Goal: Task Accomplishment & Management: Use online tool/utility

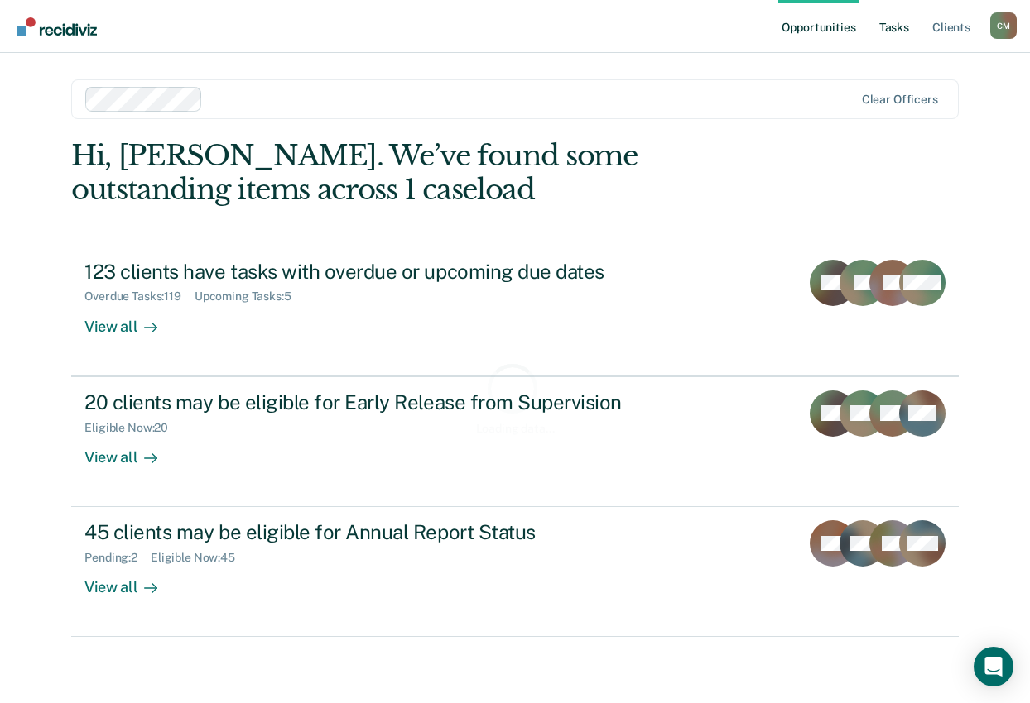
click at [890, 21] on link "Tasks" at bounding box center [894, 26] width 36 height 53
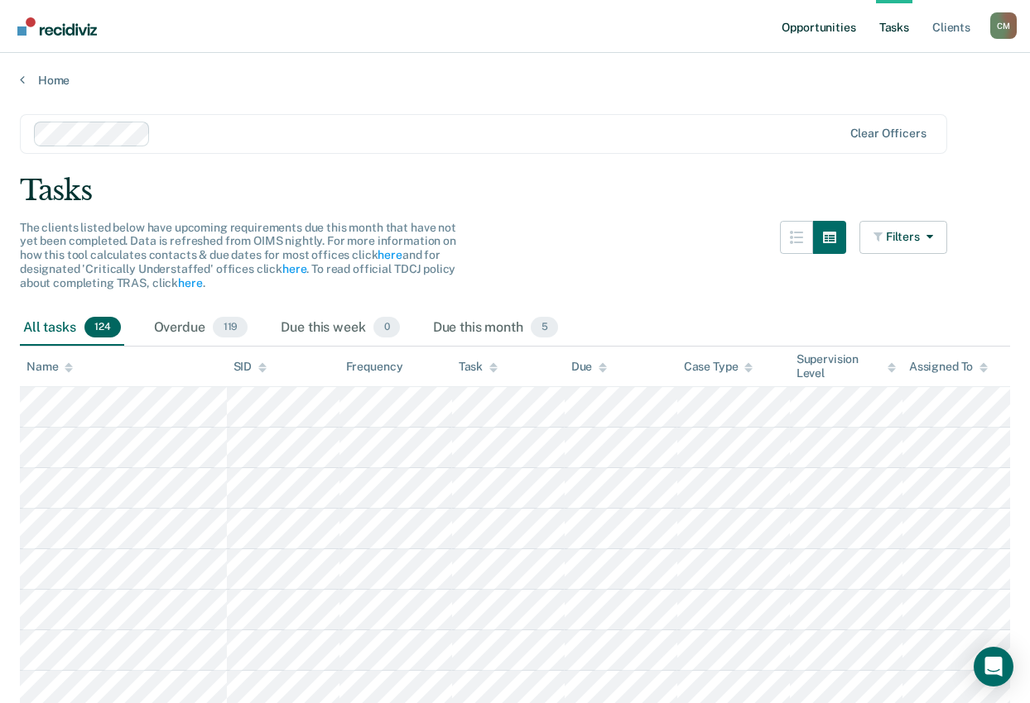
click at [835, 25] on link "Opportunities" at bounding box center [818, 26] width 80 height 53
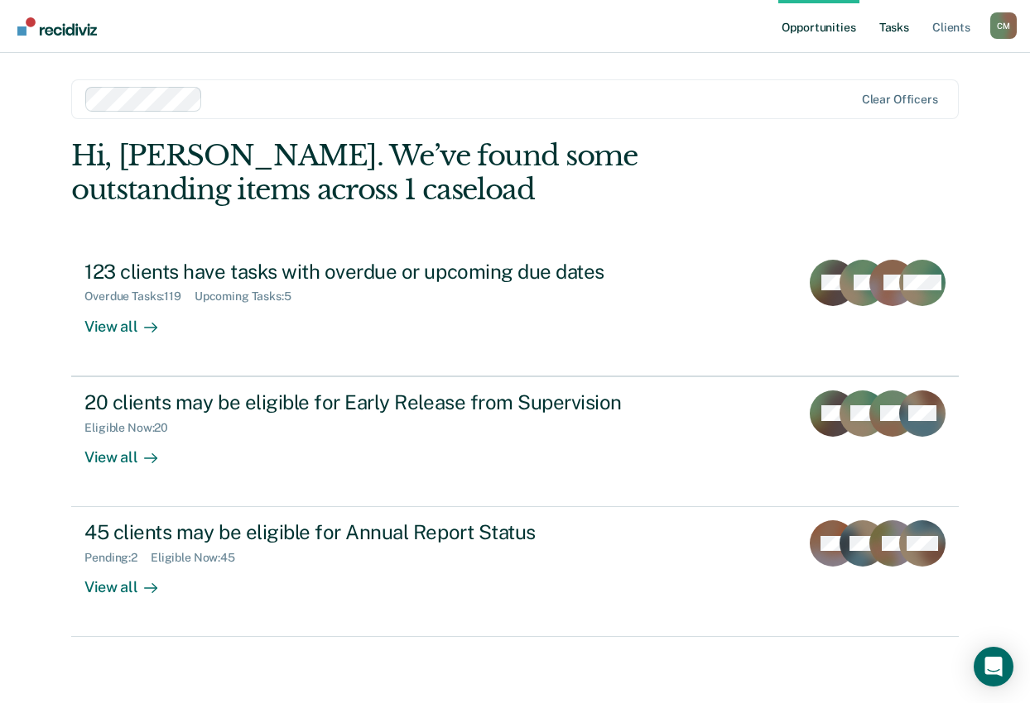
click at [898, 26] on link "Tasks" at bounding box center [894, 26] width 36 height 53
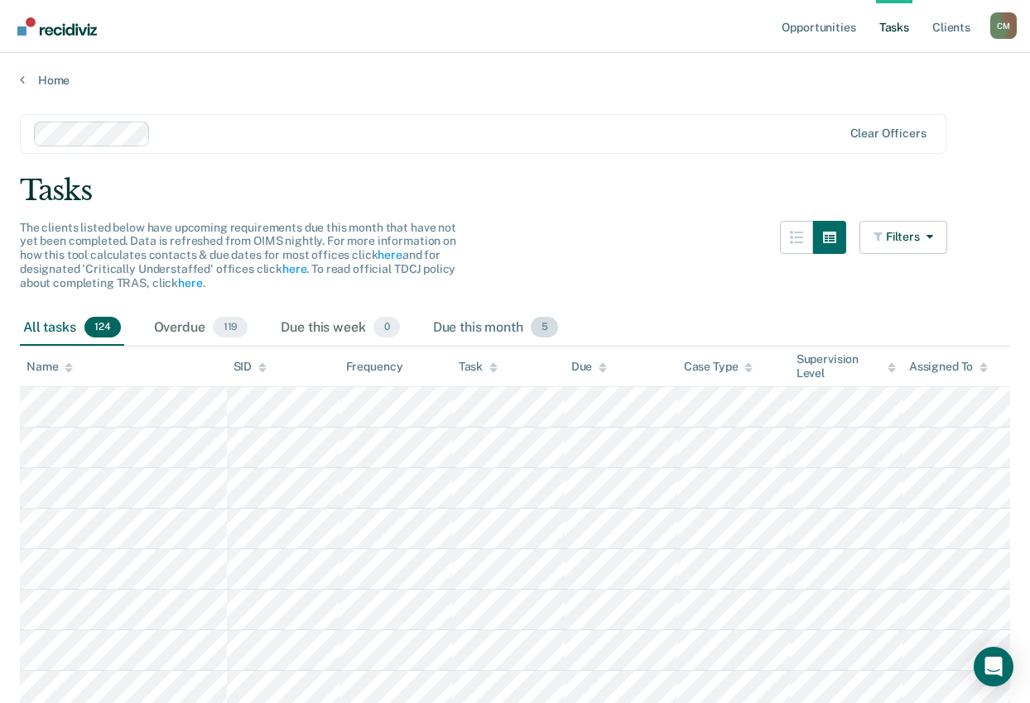
click at [482, 310] on div "Due this month 5" at bounding box center [496, 328] width 132 height 36
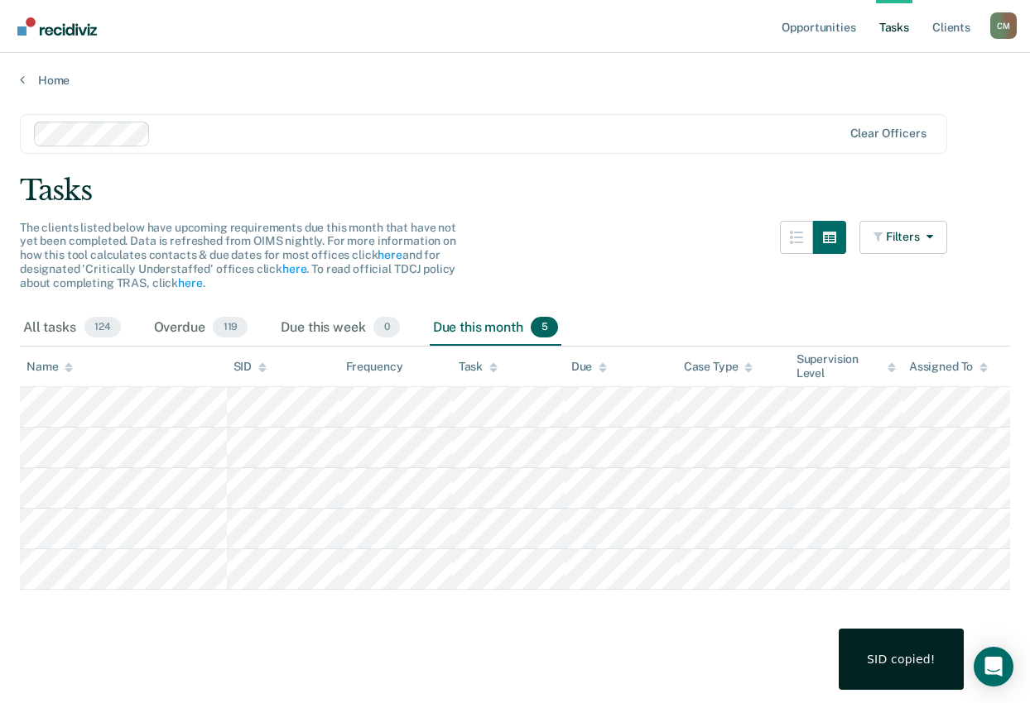
click at [624, 607] on main "Clear officers Tasks The clients listed below have upcoming requirements due th…" at bounding box center [515, 393] width 1030 height 611
click at [308, 324] on div "Due this week 0" at bounding box center [339, 328] width 125 height 36
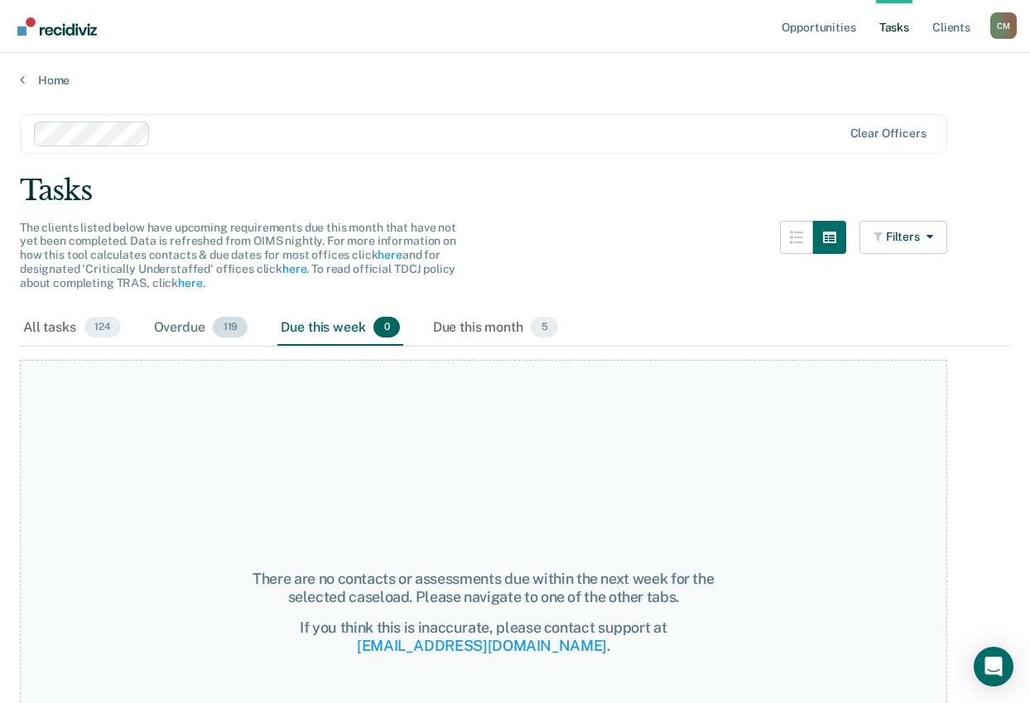
click at [153, 328] on div "Overdue 119" at bounding box center [201, 328] width 101 height 36
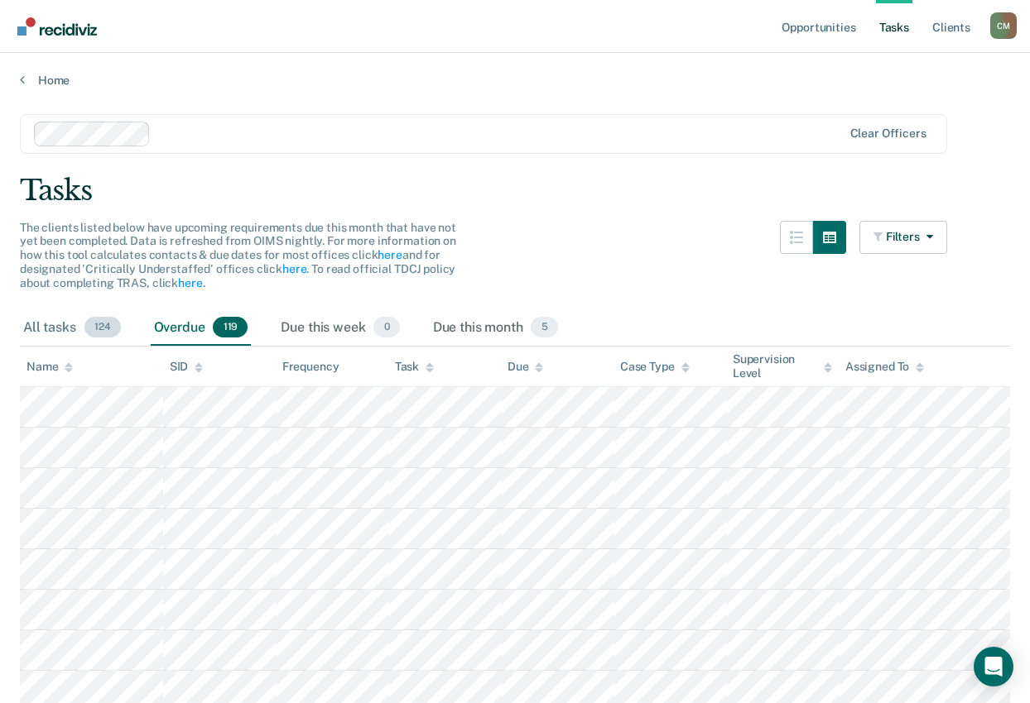
click at [101, 324] on span "124" at bounding box center [102, 328] width 36 height 22
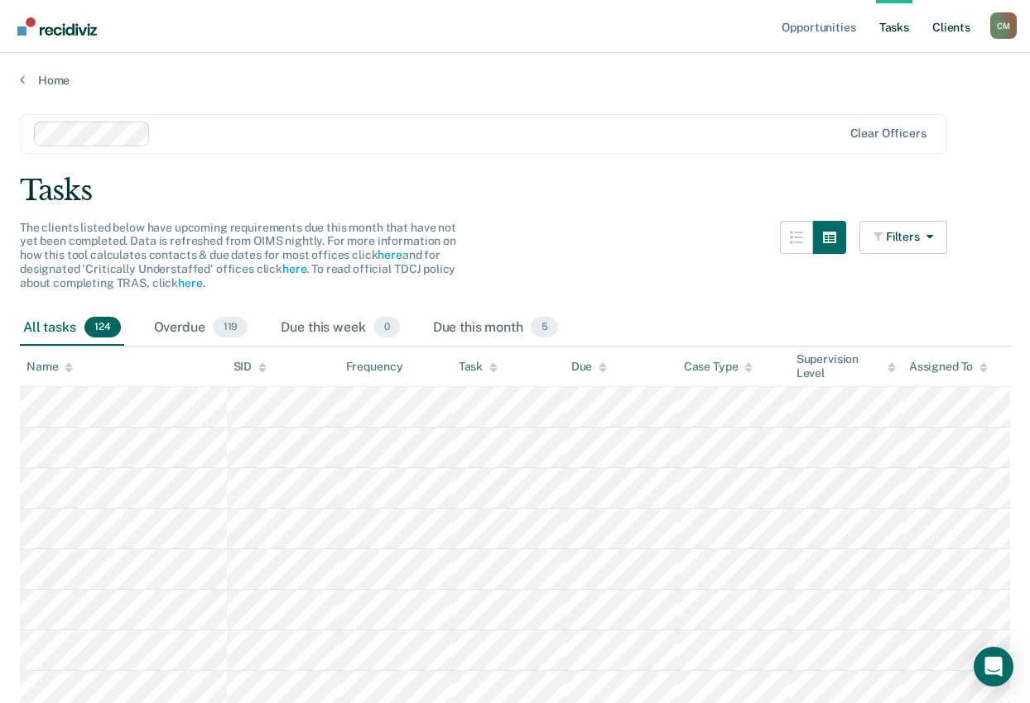
click at [953, 26] on link "Client s" at bounding box center [951, 26] width 45 height 53
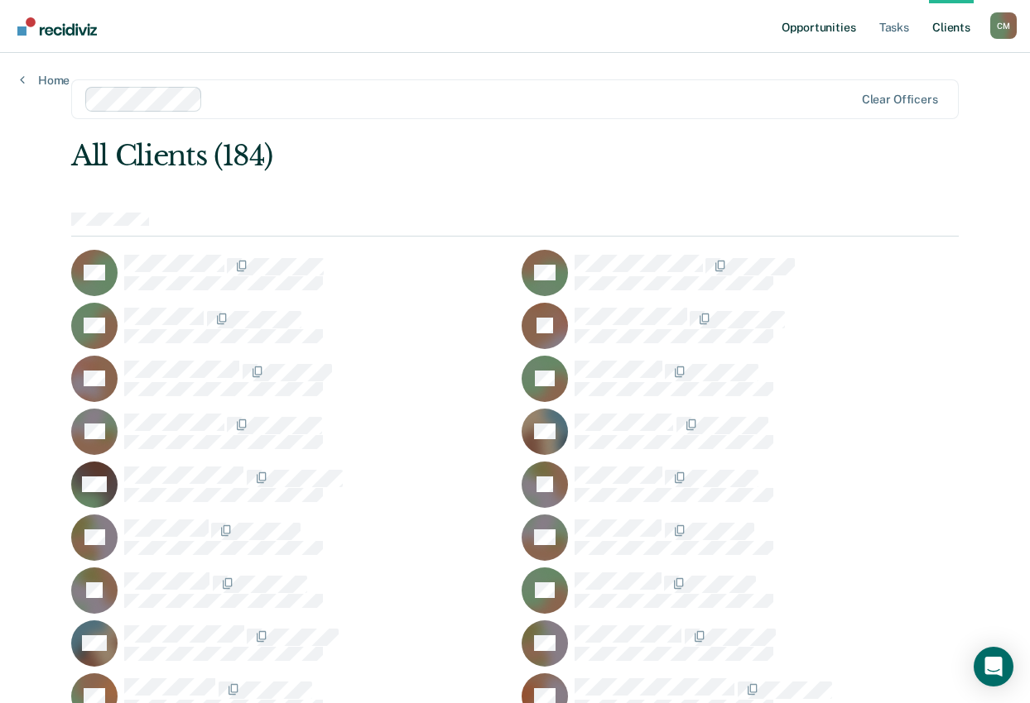
click at [808, 29] on link "Opportunities" at bounding box center [818, 26] width 80 height 53
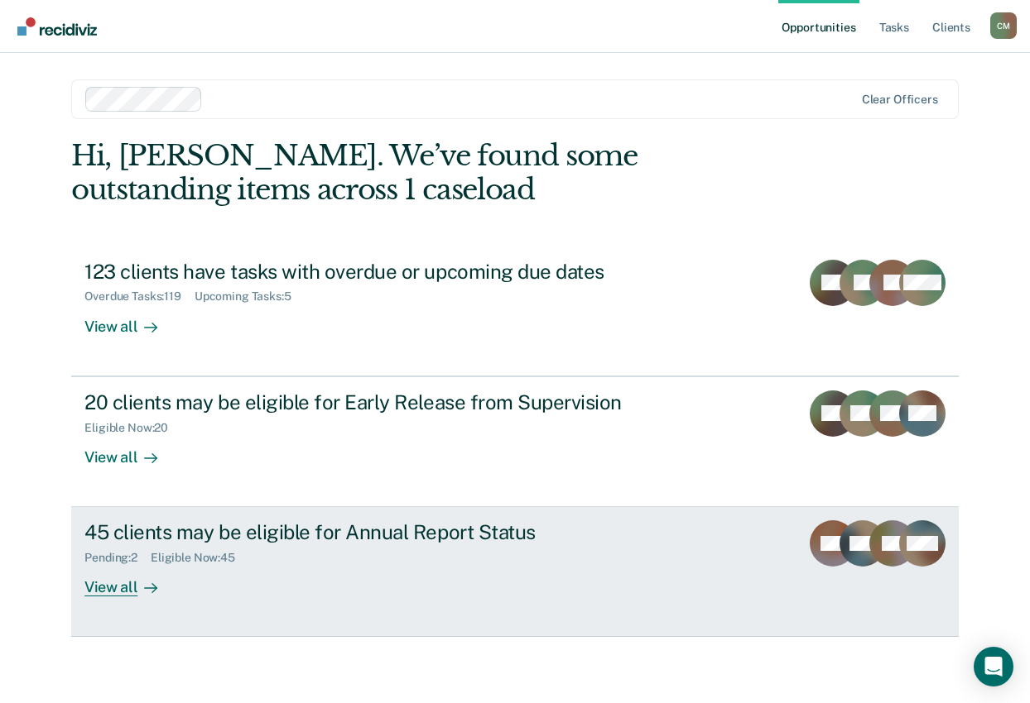
click at [105, 587] on div "View all" at bounding box center [130, 581] width 93 height 32
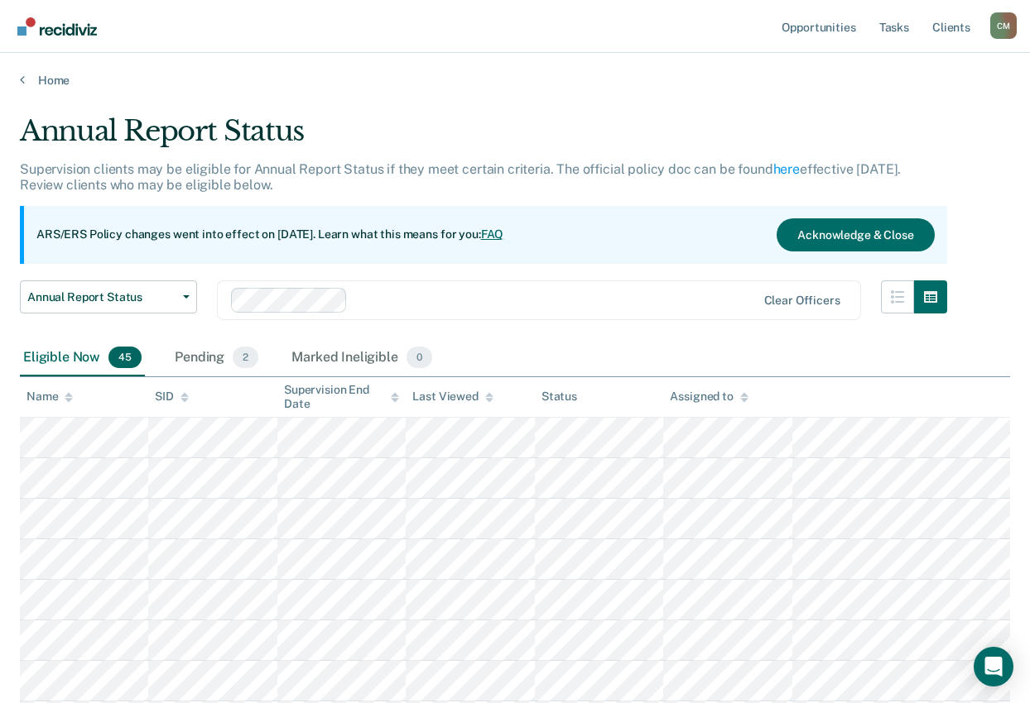
click at [57, 398] on div "Name" at bounding box center [49, 397] width 46 height 14
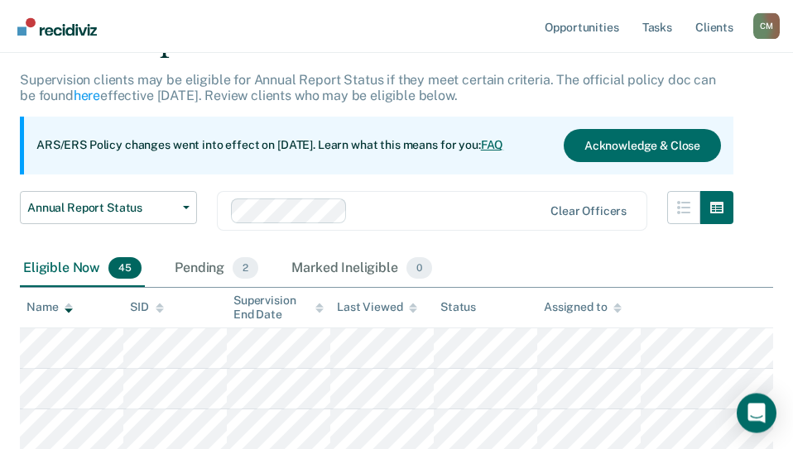
scroll to position [169, 0]
